Goal: Information Seeking & Learning: Learn about a topic

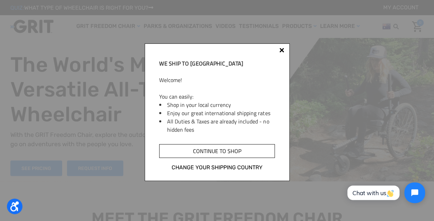
click at [229, 151] on input "Continue to shop" at bounding box center [216, 151] width 115 height 14
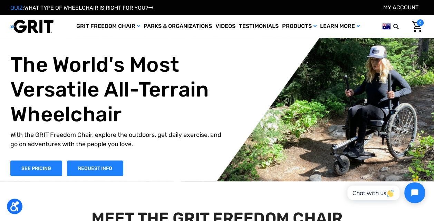
click at [13, 176] on div "The World's Most Versatile All-Terrain Wheelchair With the GRIT Freedom Chair, …" at bounding box center [217, 114] width 434 height 135
click at [28, 168] on link "SEE PRICING" at bounding box center [36, 168] width 52 height 16
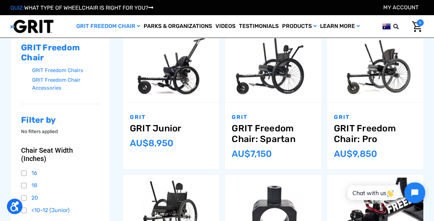
scroll to position [103, 0]
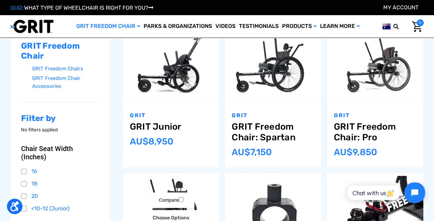
drag, startPoint x: 191, startPoint y: 170, endPoint x: 196, endPoint y: 184, distance: 14.8
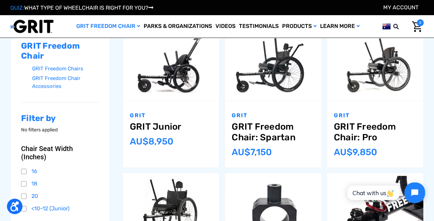
drag, startPoint x: 196, startPoint y: 184, endPoint x: 108, endPoint y: 165, distance: 89.4
click at [108, 165] on nav "GRIT Freedom Chair GRIT Freedom Chairs GRIT Freedom Chair Accessories Filter by…" at bounding box center [60, 148] width 100 height 236
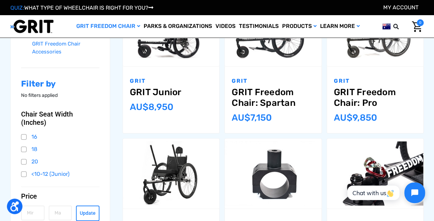
scroll to position [0, 0]
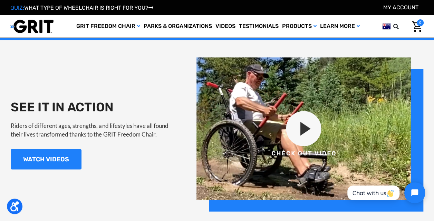
scroll to position [621, 0]
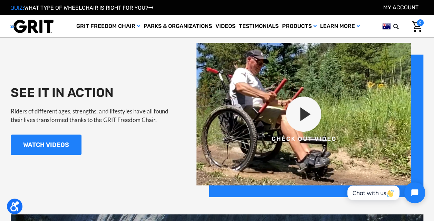
click at [305, 121] on img at bounding box center [309, 120] width 227 height 154
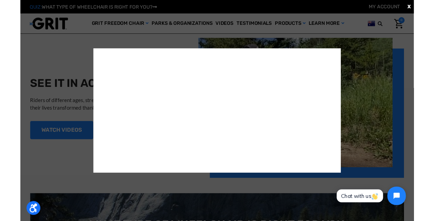
scroll to position [0, 0]
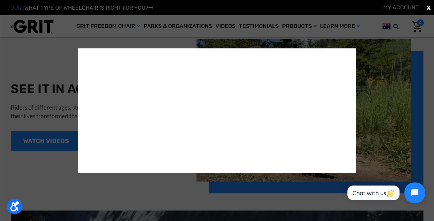
click at [427, 8] on span "X" at bounding box center [428, 7] width 4 height 8
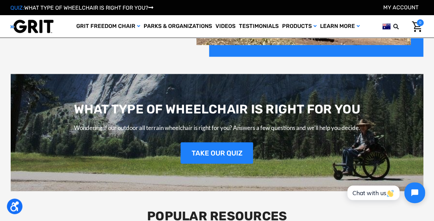
scroll to position [797, 0]
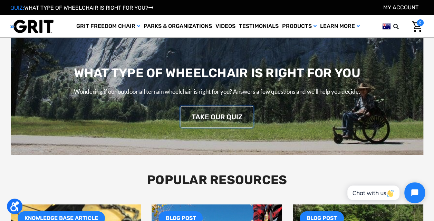
click at [212, 119] on link "TAKE OUR QUIZ" at bounding box center [216, 116] width 72 height 21
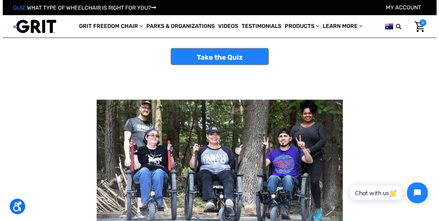
scroll to position [34, 0]
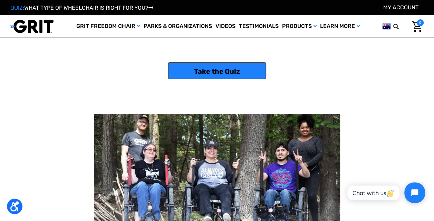
click at [206, 72] on link "Take the Quiz" at bounding box center [217, 70] width 98 height 17
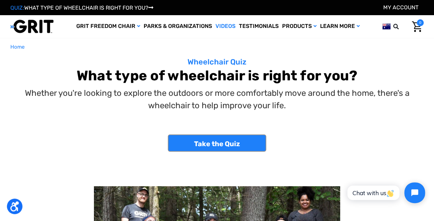
click at [226, 26] on link "Videos" at bounding box center [225, 26] width 23 height 22
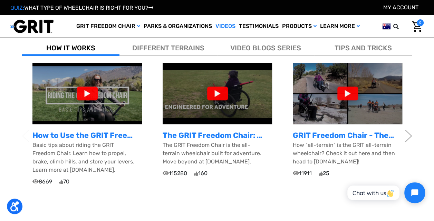
scroll to position [241, 0]
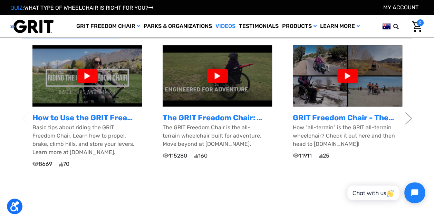
click at [82, 73] on div at bounding box center [87, 76] width 21 height 14
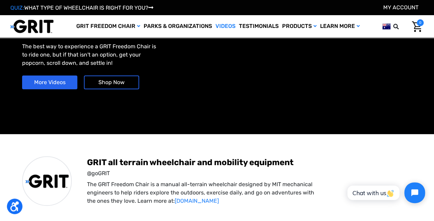
scroll to position [0, 0]
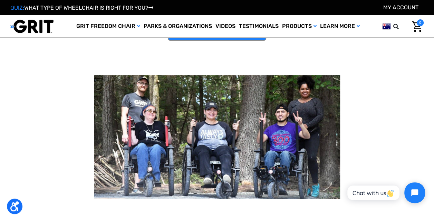
scroll to position [69, 0]
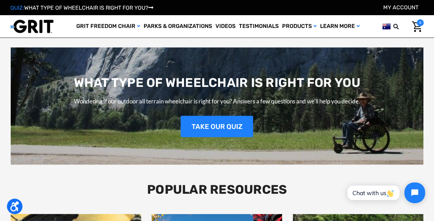
scroll to position [763, 0]
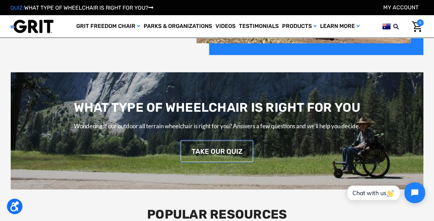
click at [209, 149] on link "TAKE OUR QUIZ" at bounding box center [216, 151] width 72 height 21
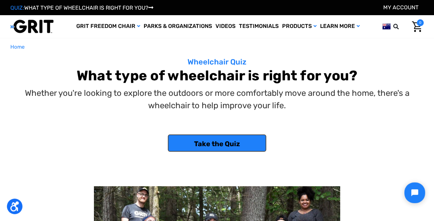
click at [212, 144] on link "Take the Quiz" at bounding box center [217, 143] width 98 height 17
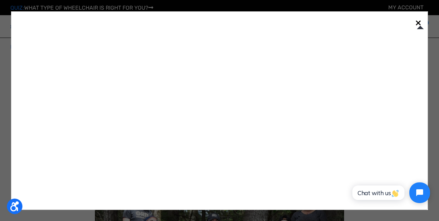
drag, startPoint x: 212, startPoint y: 144, endPoint x: 418, endPoint y: 23, distance: 238.6
click at [418, 23] on link "×" at bounding box center [418, 22] width 11 height 11
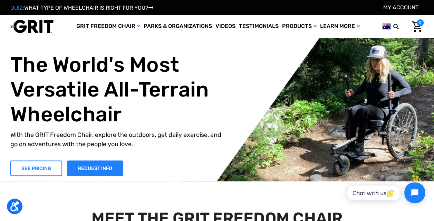
click at [44, 168] on link "SEE PRICING" at bounding box center [36, 168] width 52 height 16
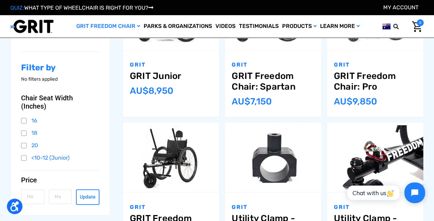
scroll to position [138, 0]
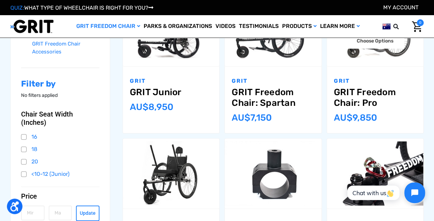
click at [350, 94] on link "GRIT Freedom Chair: Pro" at bounding box center [375, 97] width 82 height 21
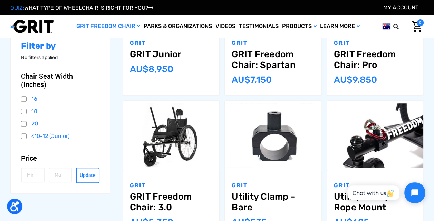
click at [265, 53] on link "GRIT Freedom Chair: Spartan" at bounding box center [272, 59] width 82 height 21
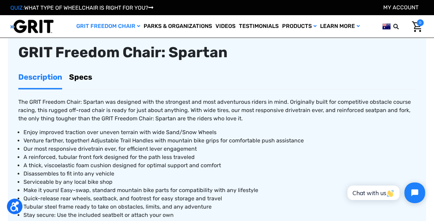
scroll to position [241, 0]
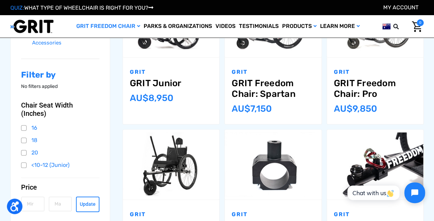
scroll to position [41, 0]
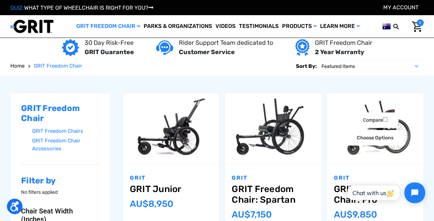
click at [367, 146] on img "GRIT Freedom Chair: Pro,$5,495.00\a" at bounding box center [375, 128] width 96 height 64
